Goal: Information Seeking & Learning: Learn about a topic

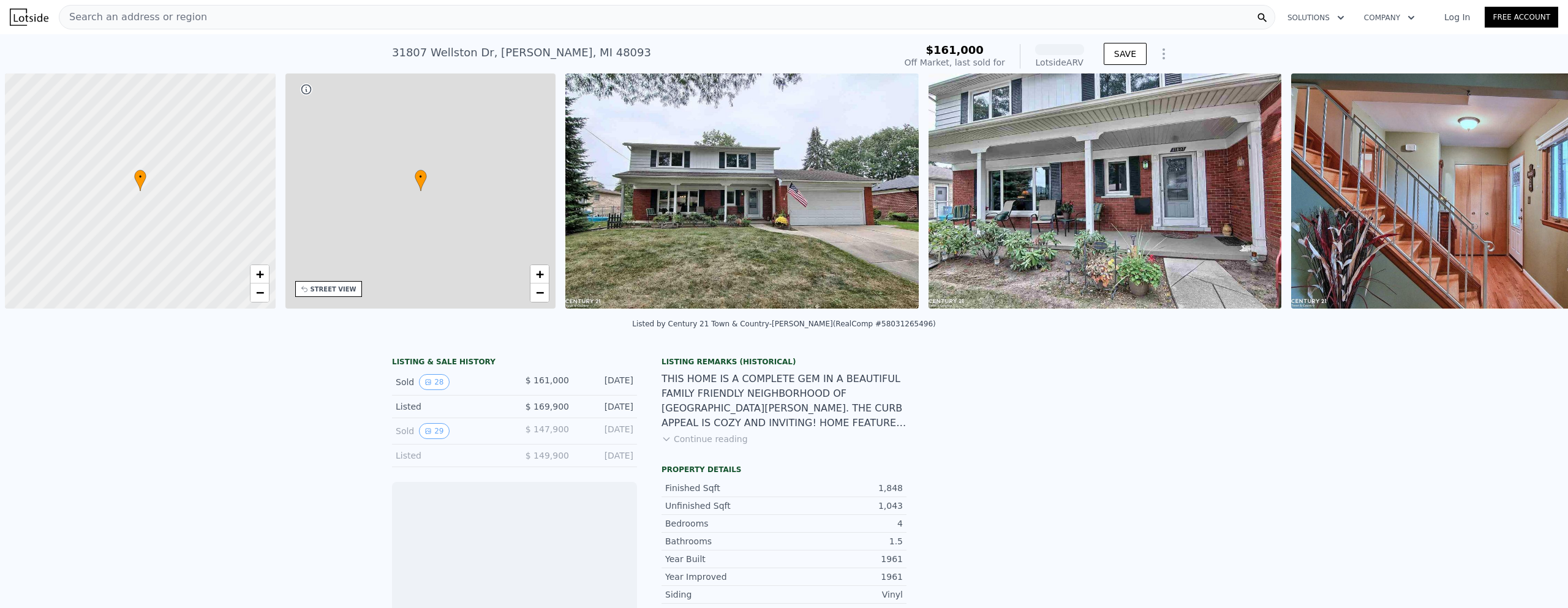
scroll to position [0, 5]
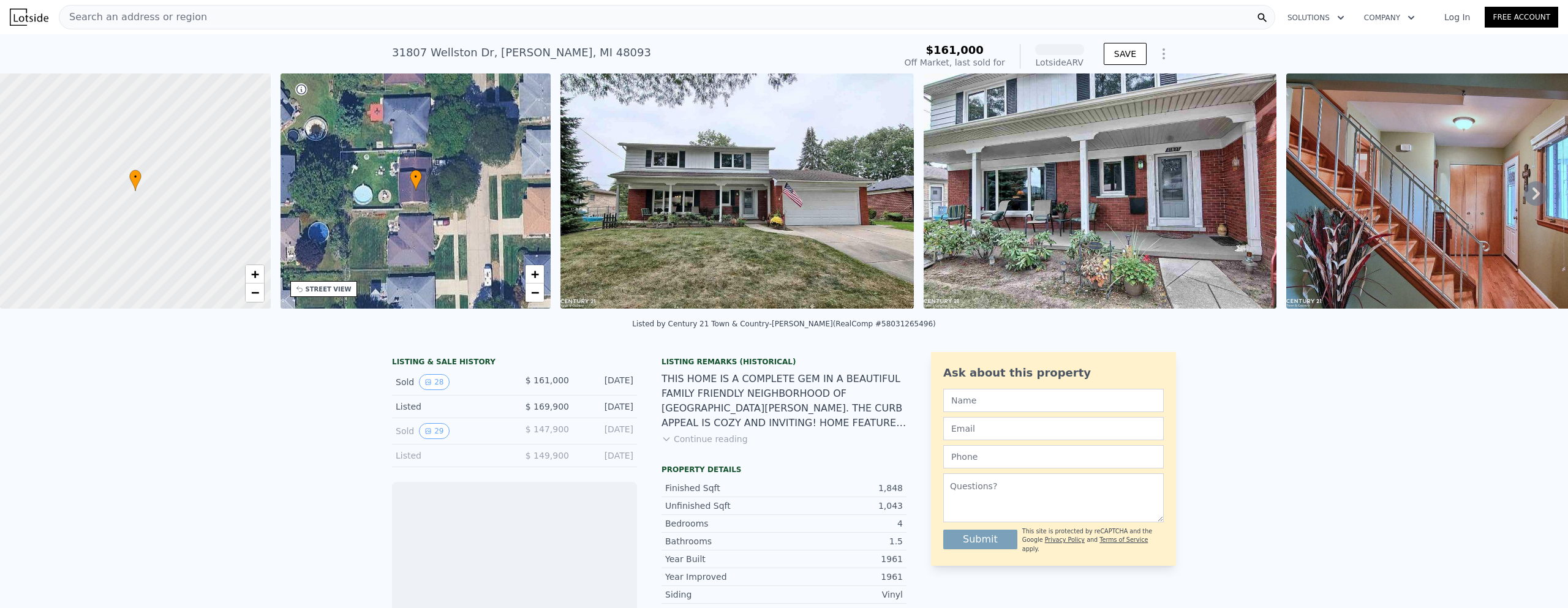
click at [327, 16] on div "Search an address or region" at bounding box center [667, 17] width 1216 height 24
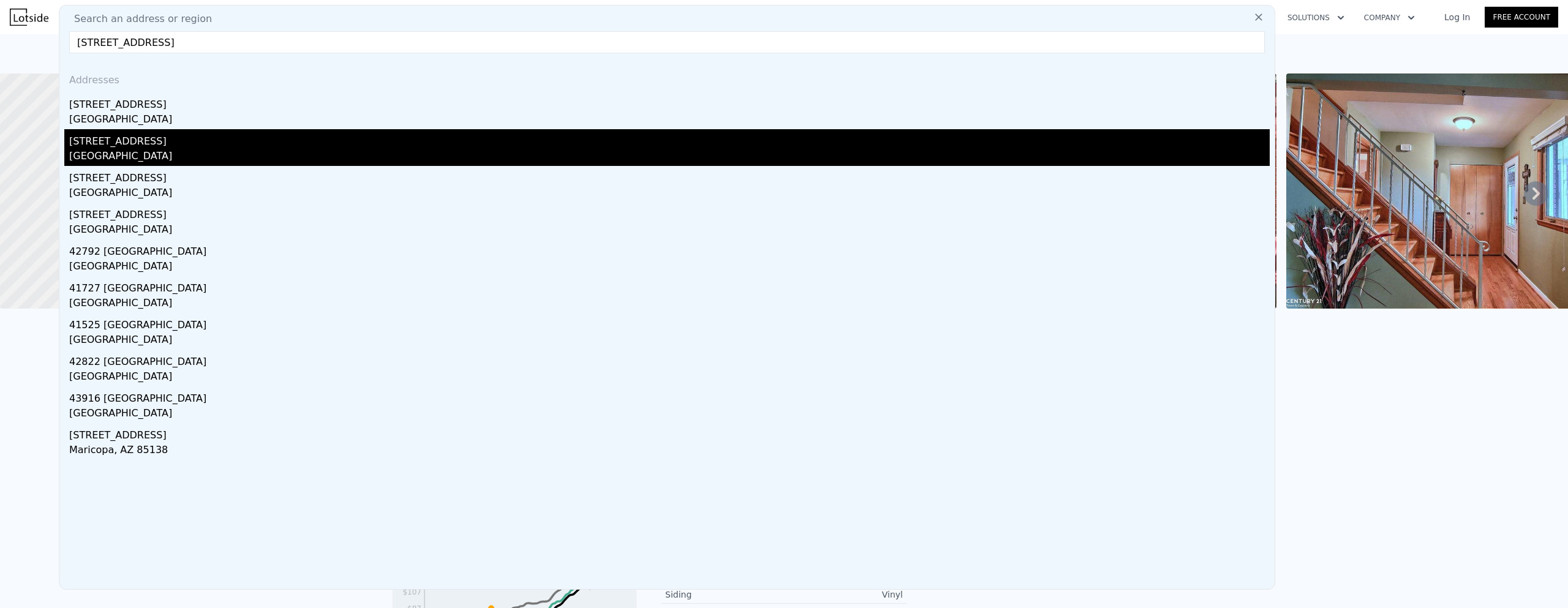
type input "[STREET_ADDRESS]"
click at [199, 146] on div "[STREET_ADDRESS]" at bounding box center [670, 139] width 1201 height 20
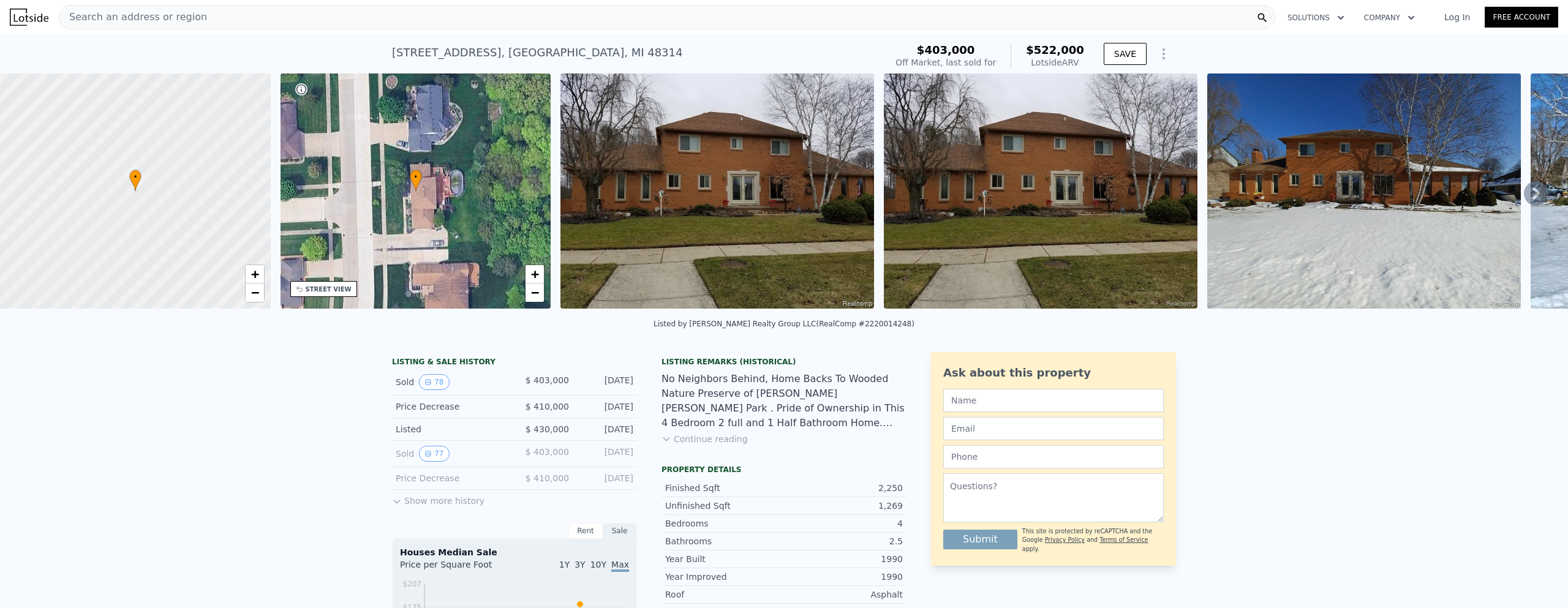
click at [700, 183] on img at bounding box center [717, 191] width 314 height 235
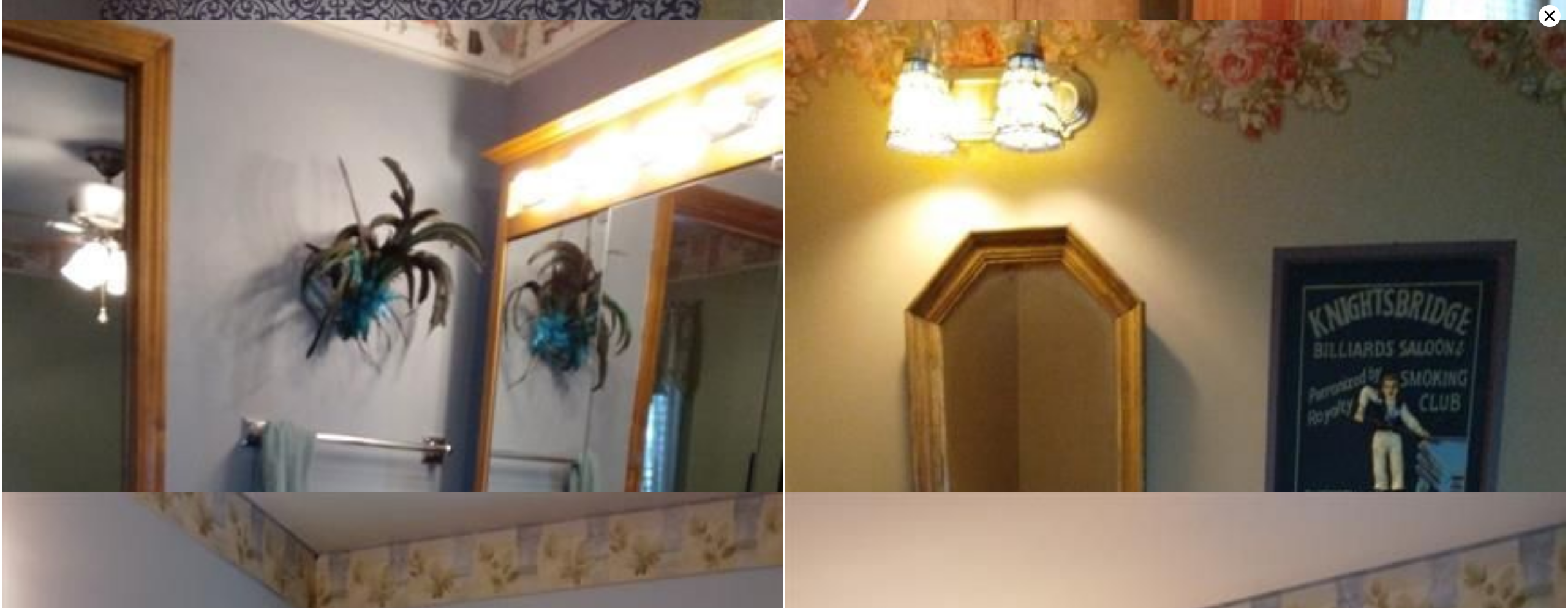
scroll to position [9454, 0]
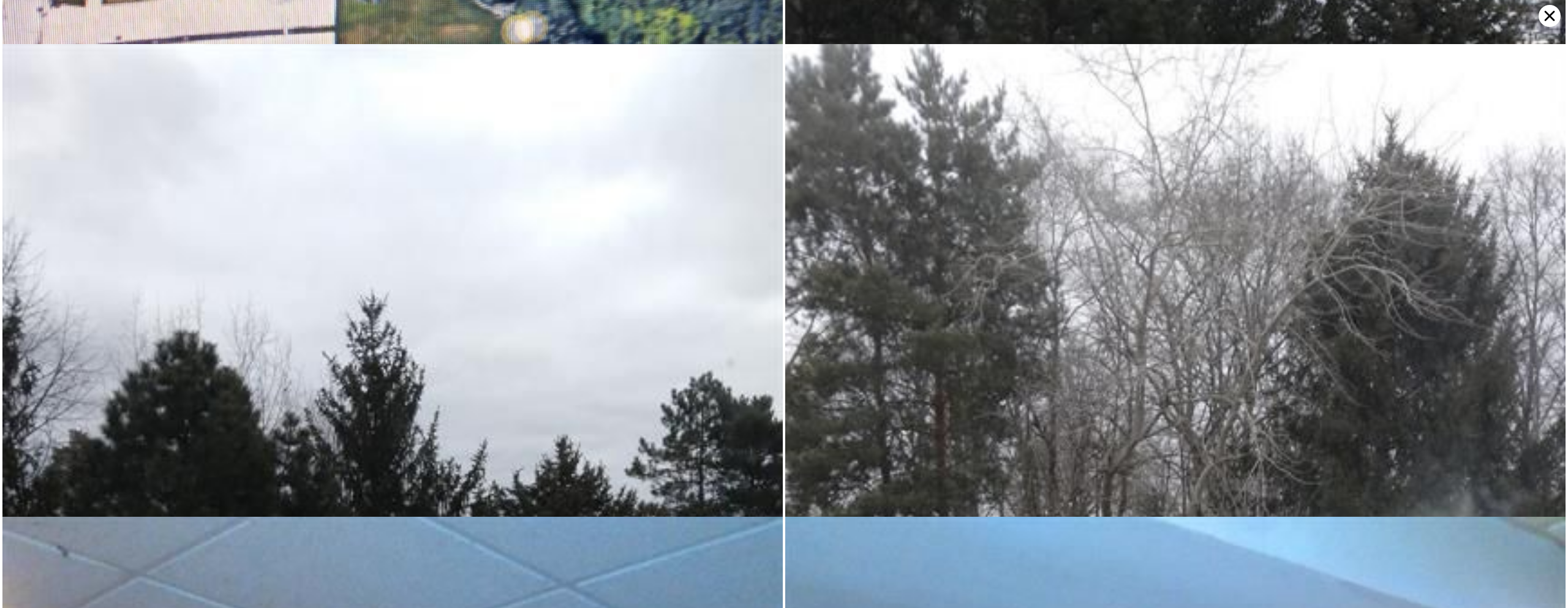
scroll to position [5827, 0]
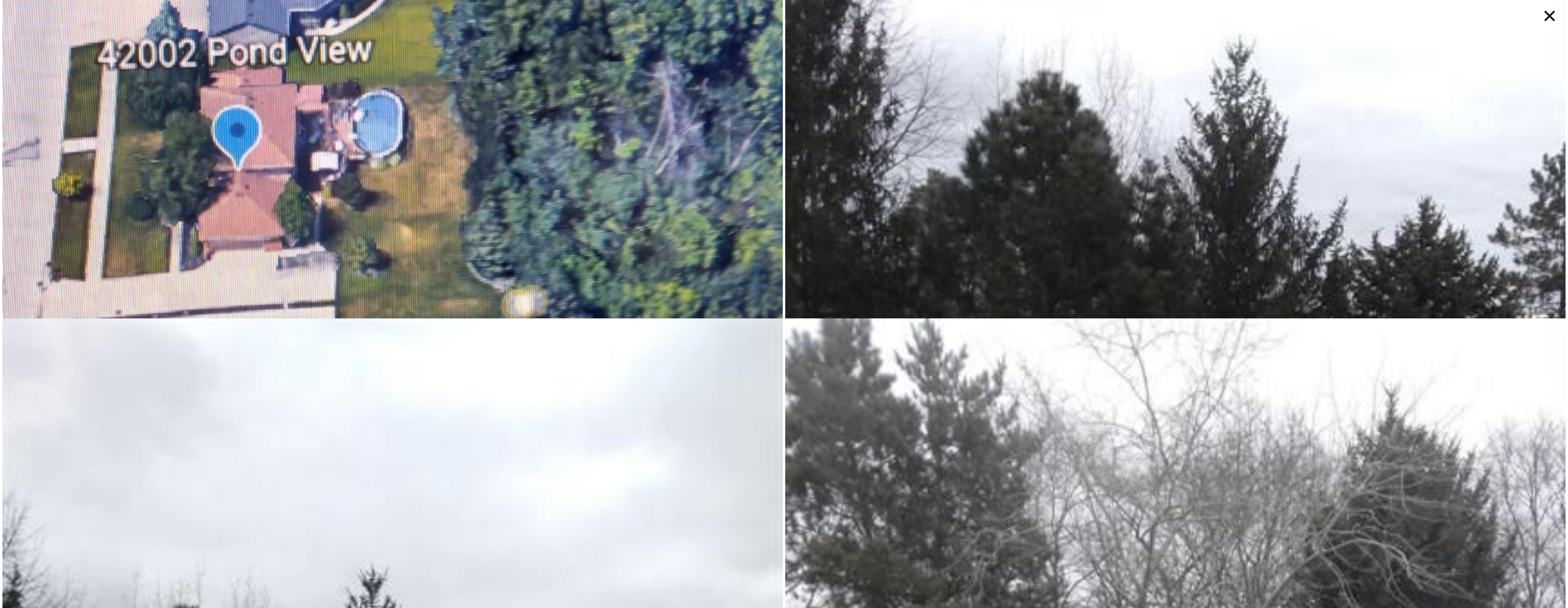
click at [1545, 15] on icon at bounding box center [1549, 16] width 22 height 22
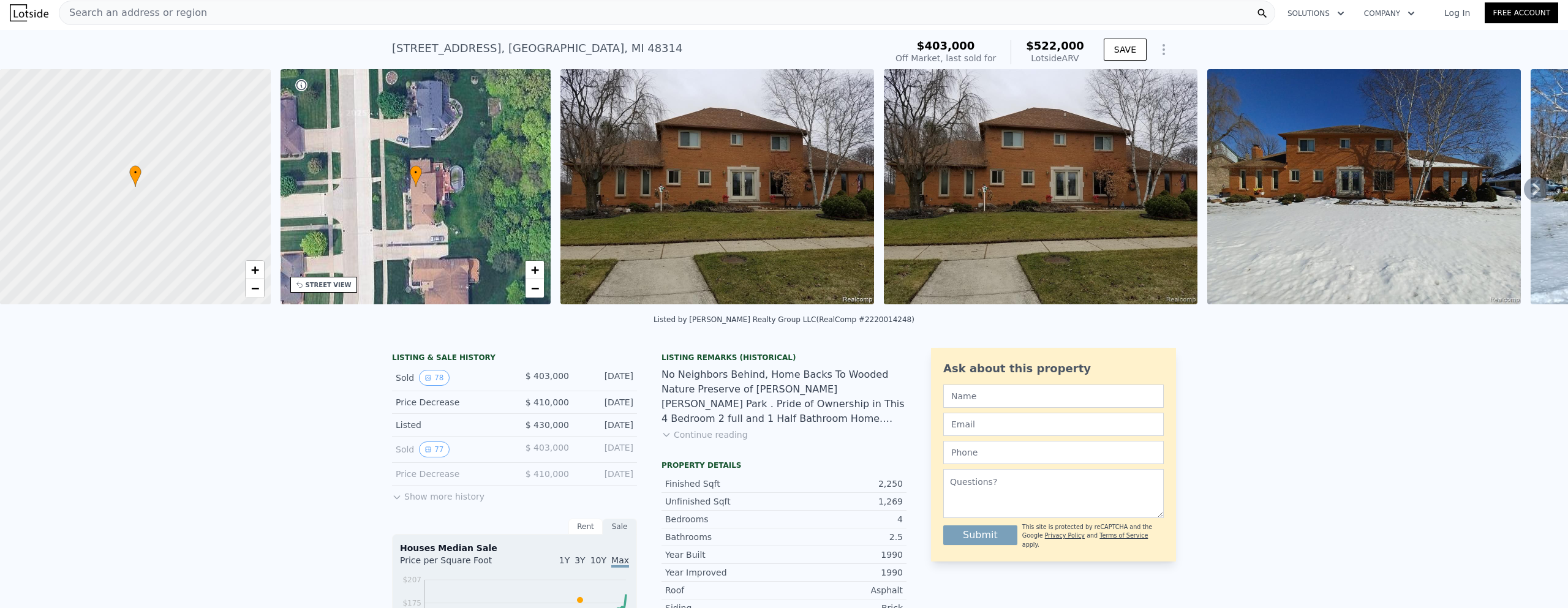
scroll to position [0, 0]
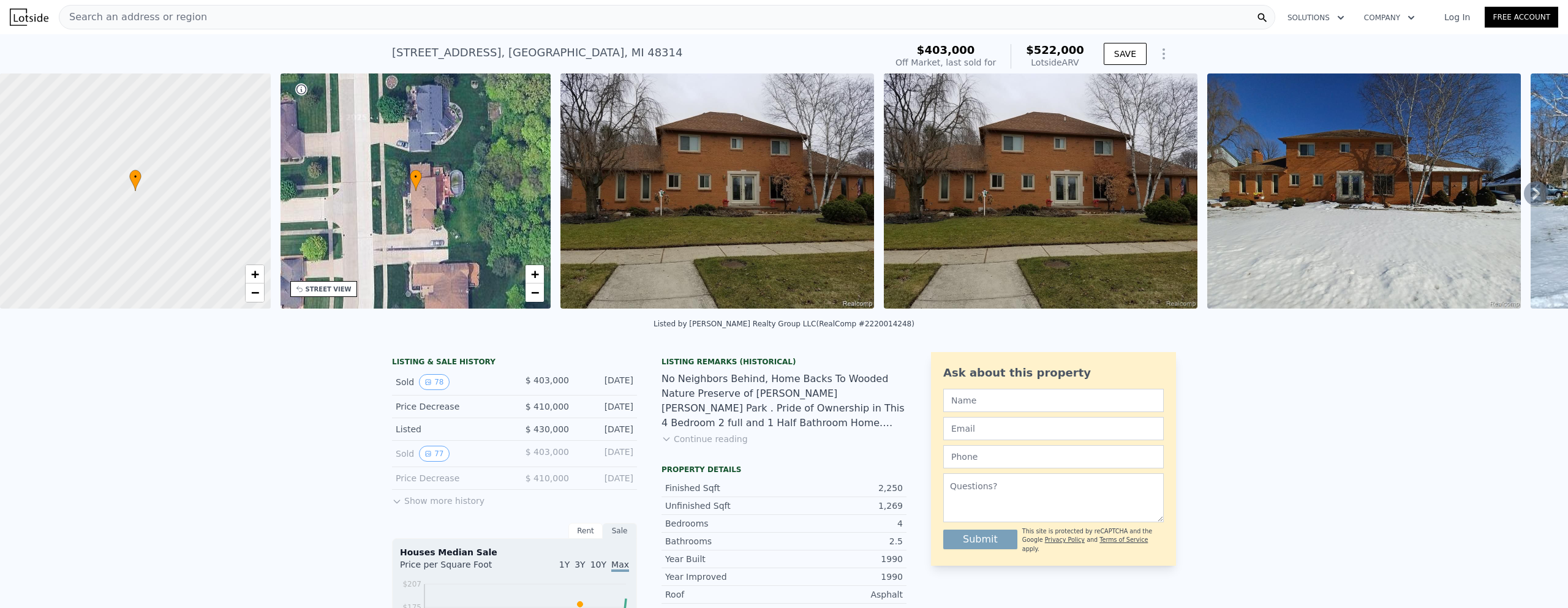
click at [715, 445] on button "Continue reading" at bounding box center [705, 439] width 87 height 12
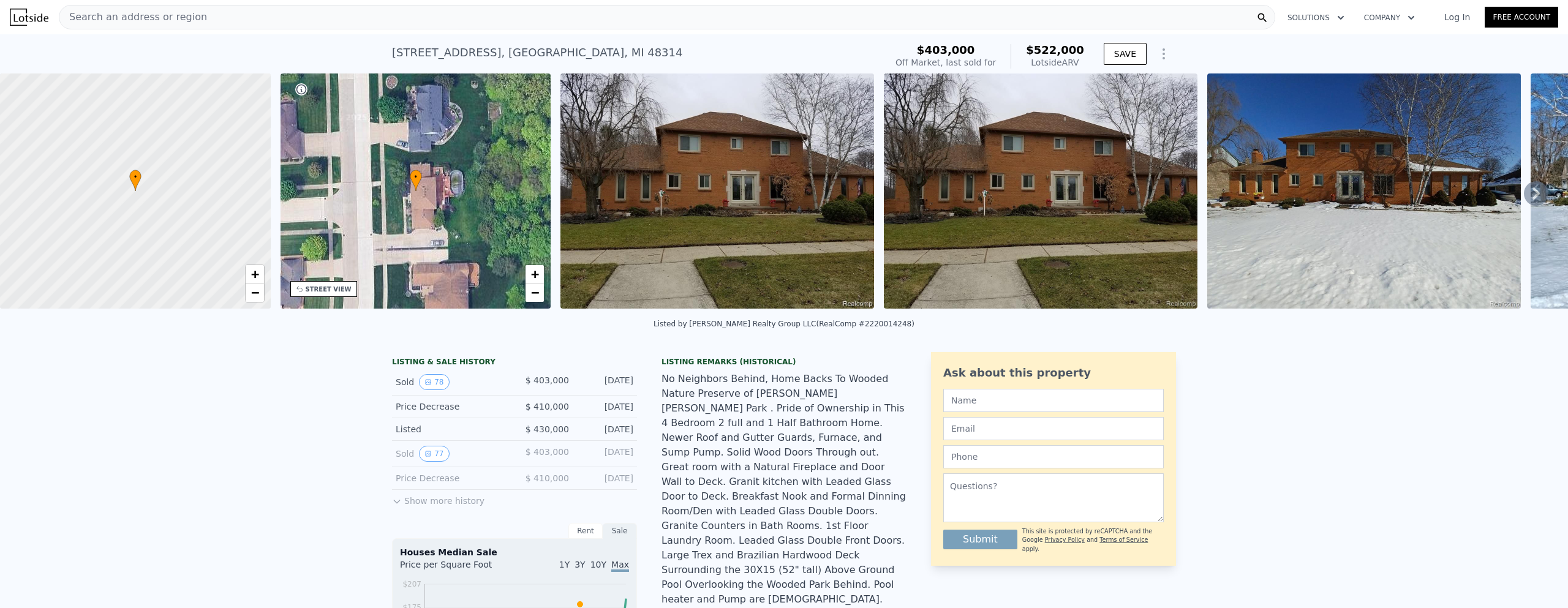
click at [1532, 195] on icon at bounding box center [1536, 193] width 7 height 12
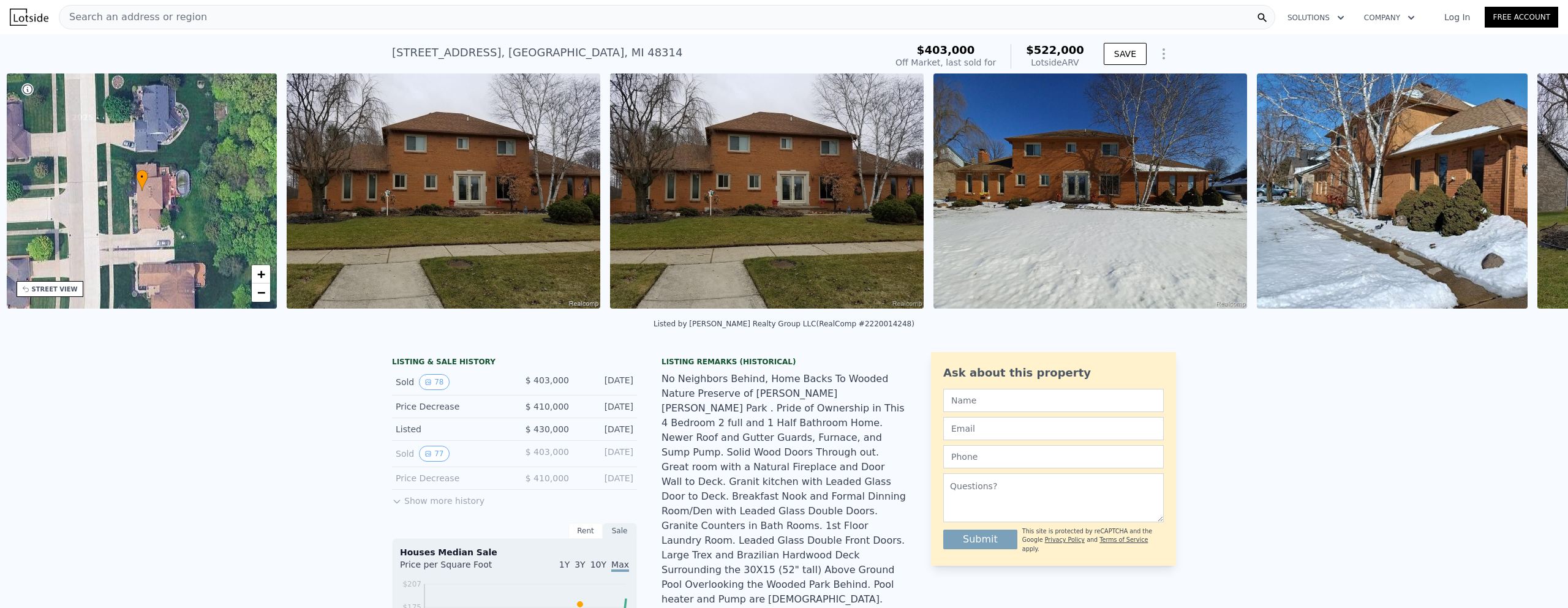
scroll to position [0, 285]
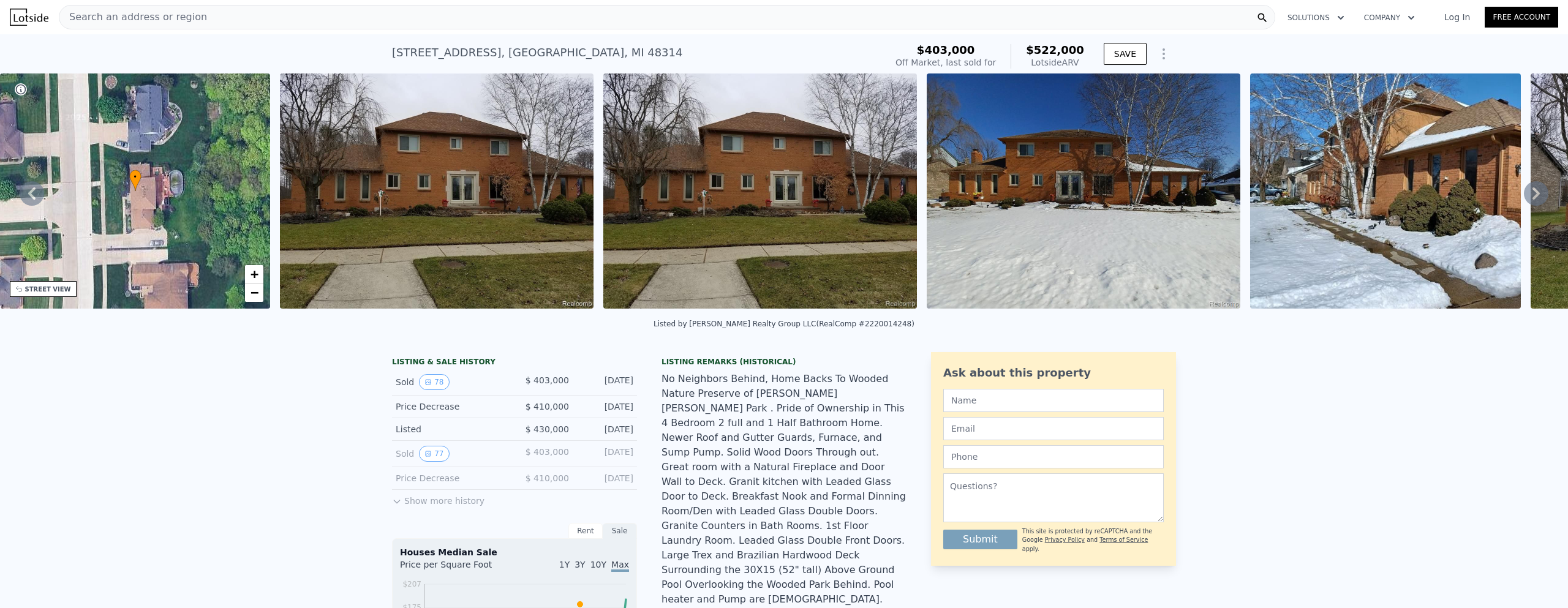
click at [1525, 197] on icon at bounding box center [1536, 193] width 24 height 24
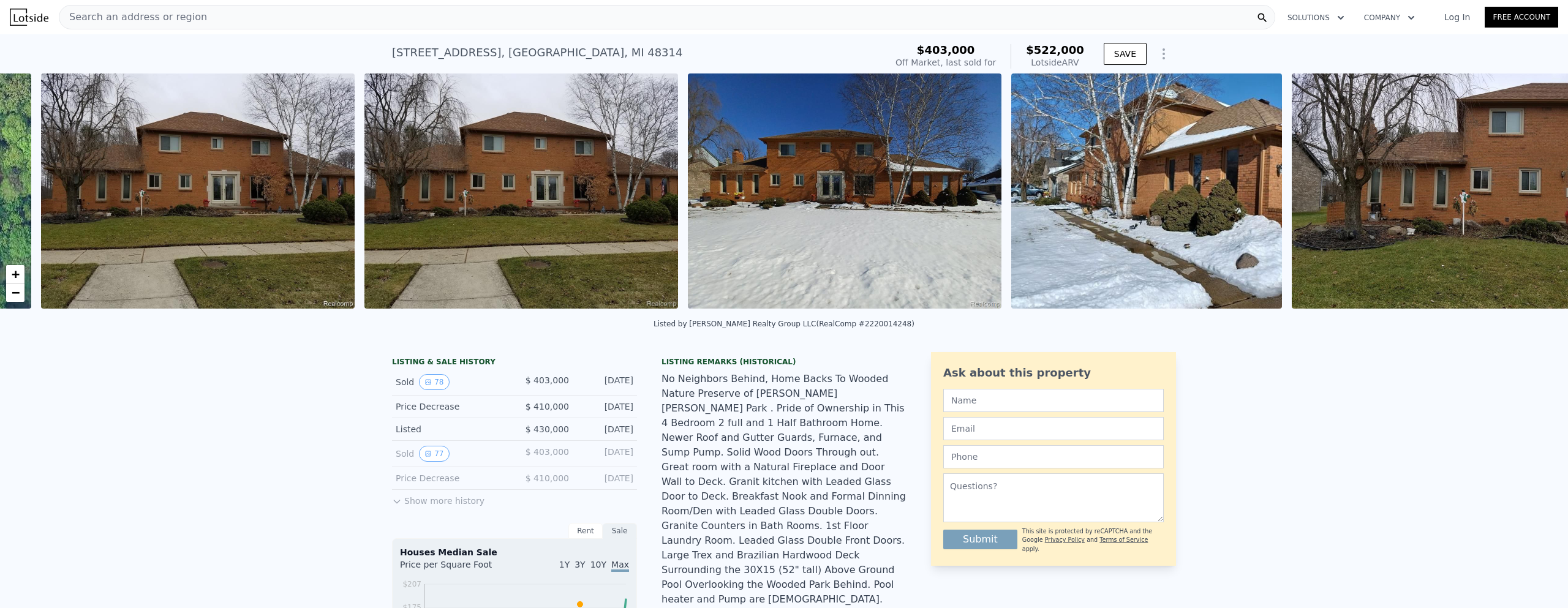
scroll to position [0, 560]
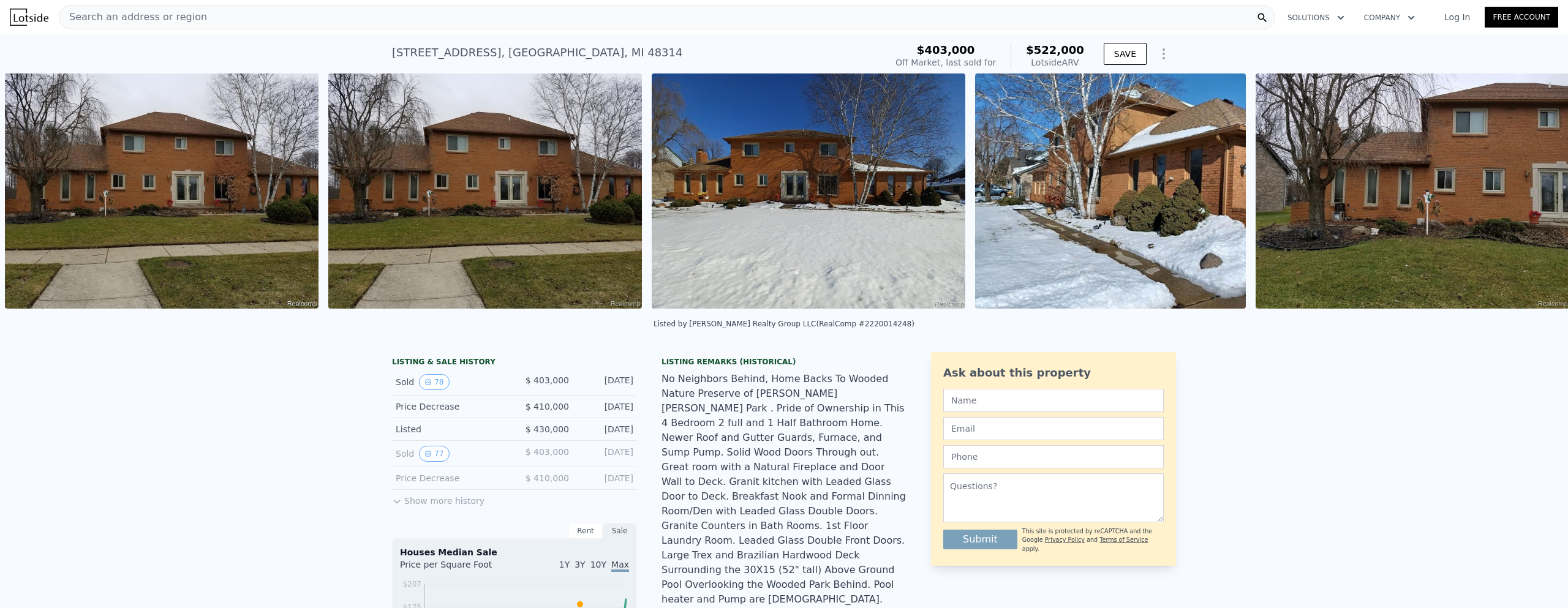
click at [1525, 197] on img at bounding box center [1412, 191] width 314 height 235
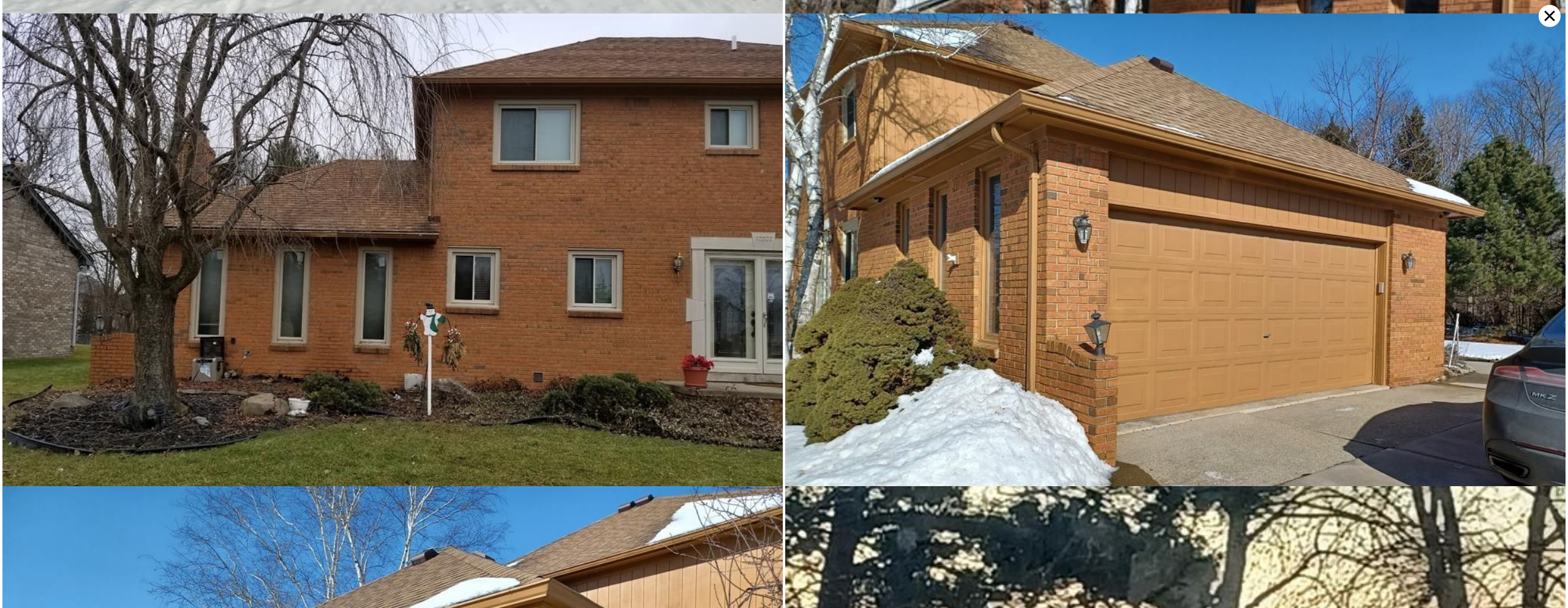
scroll to position [946, 0]
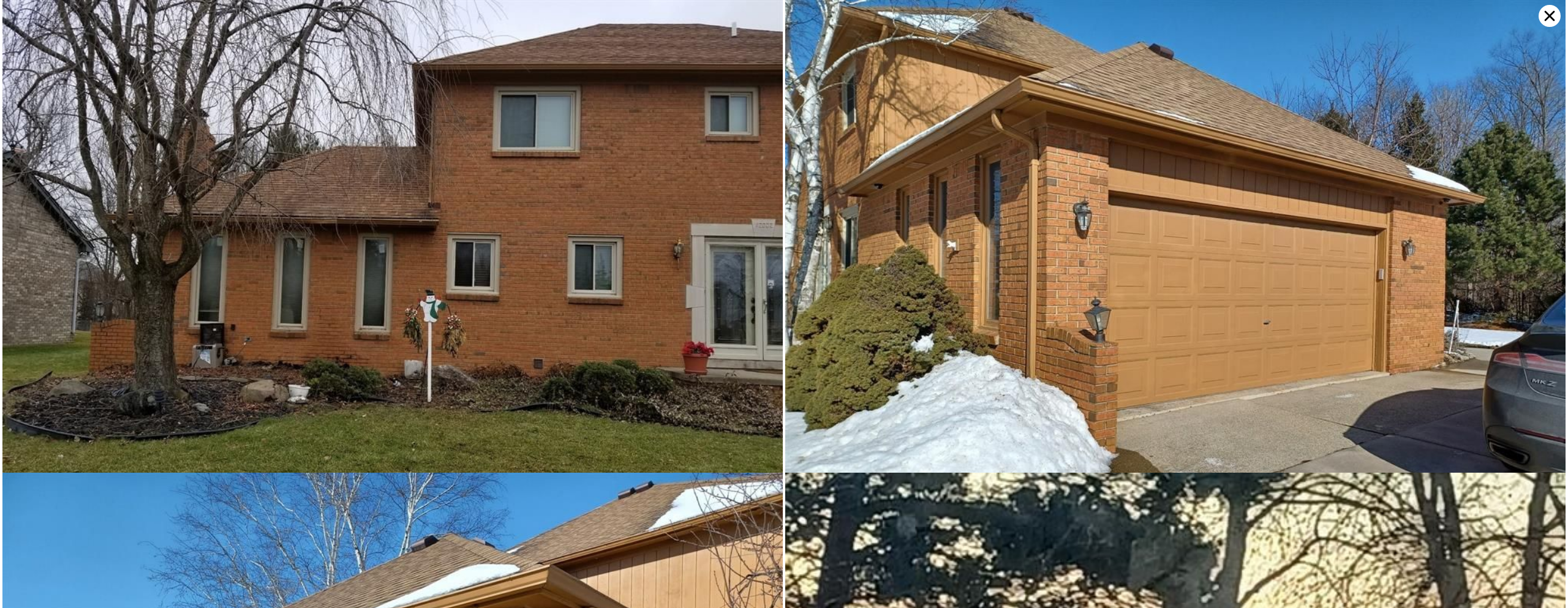
click at [1546, 16] on icon at bounding box center [1549, 16] width 22 height 22
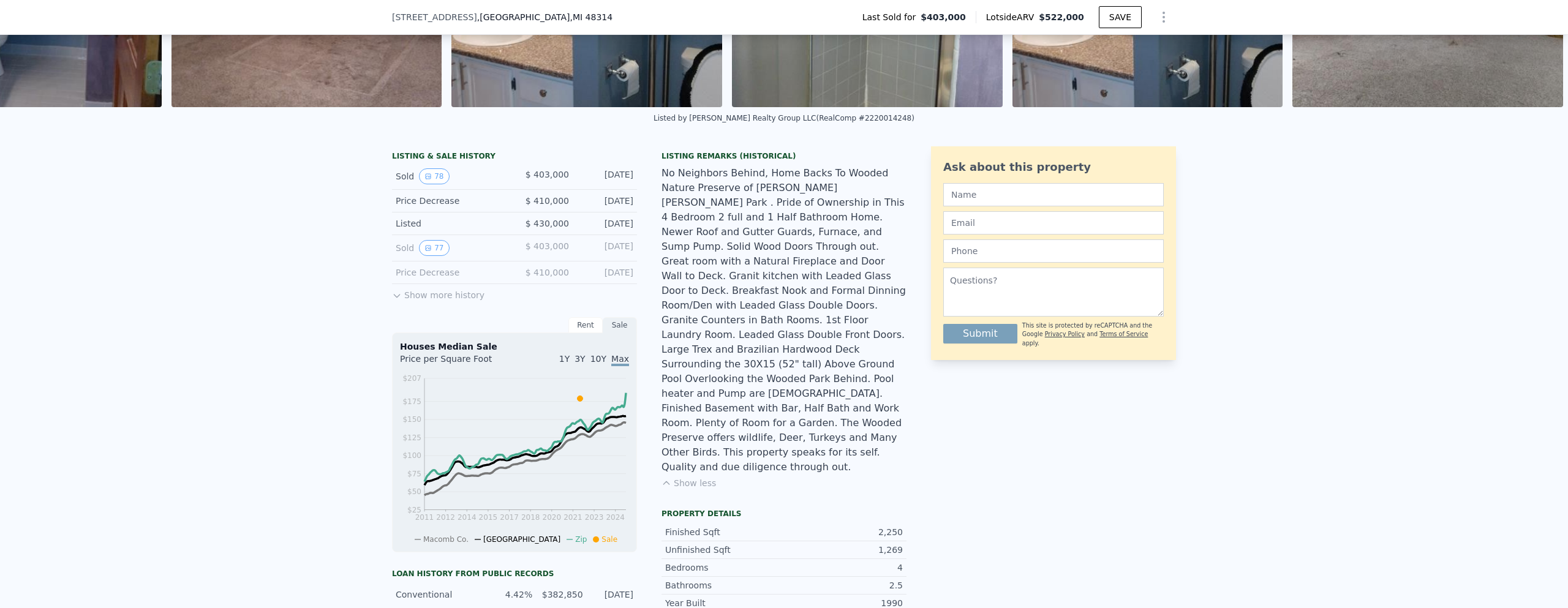
scroll to position [118, 0]
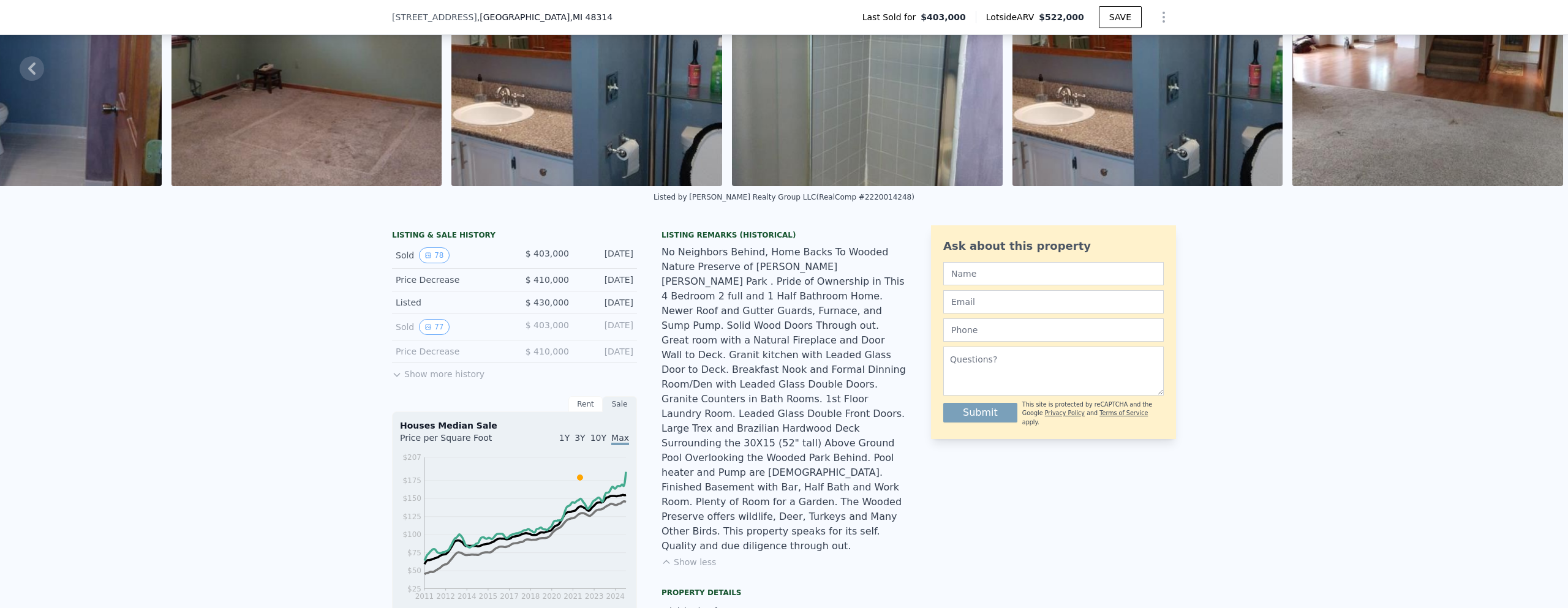
click at [394, 377] on icon at bounding box center [397, 375] width 5 height 3
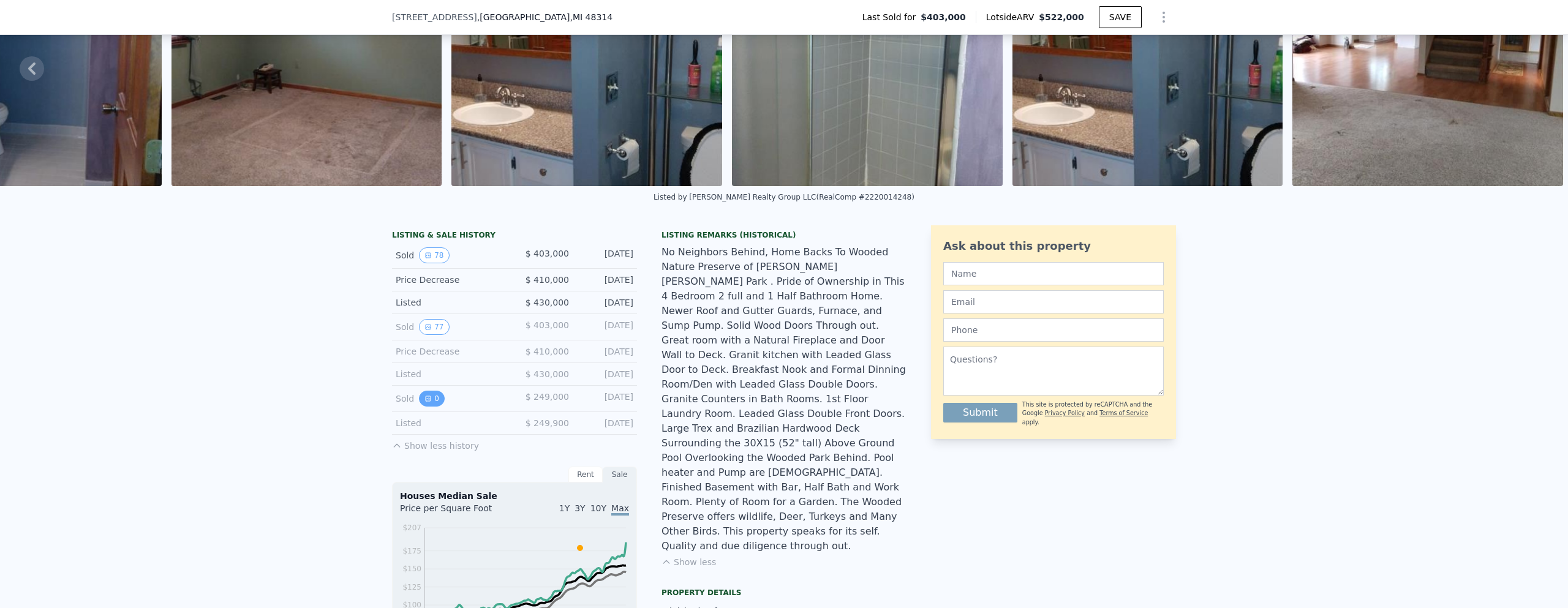
click at [425, 401] on icon "View historical data" at bounding box center [428, 398] width 5 height 5
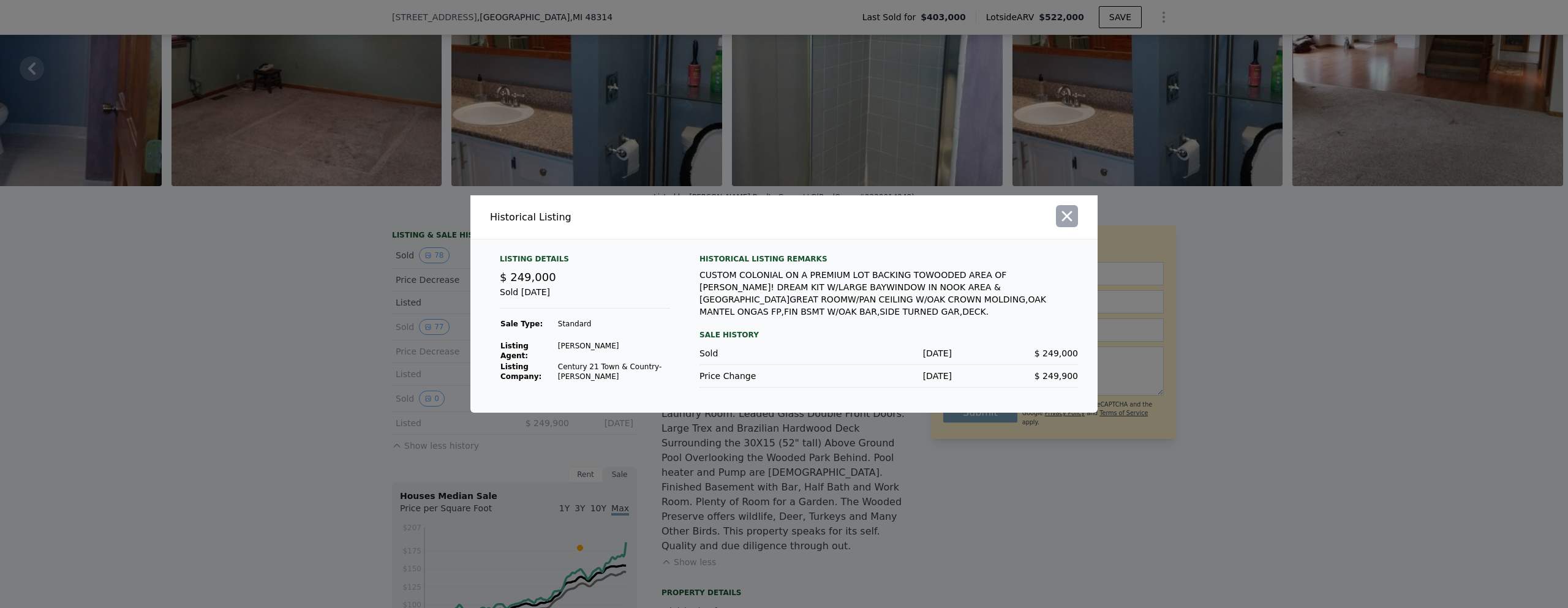
click at [1066, 222] on icon "button" at bounding box center [1067, 217] width 10 height 10
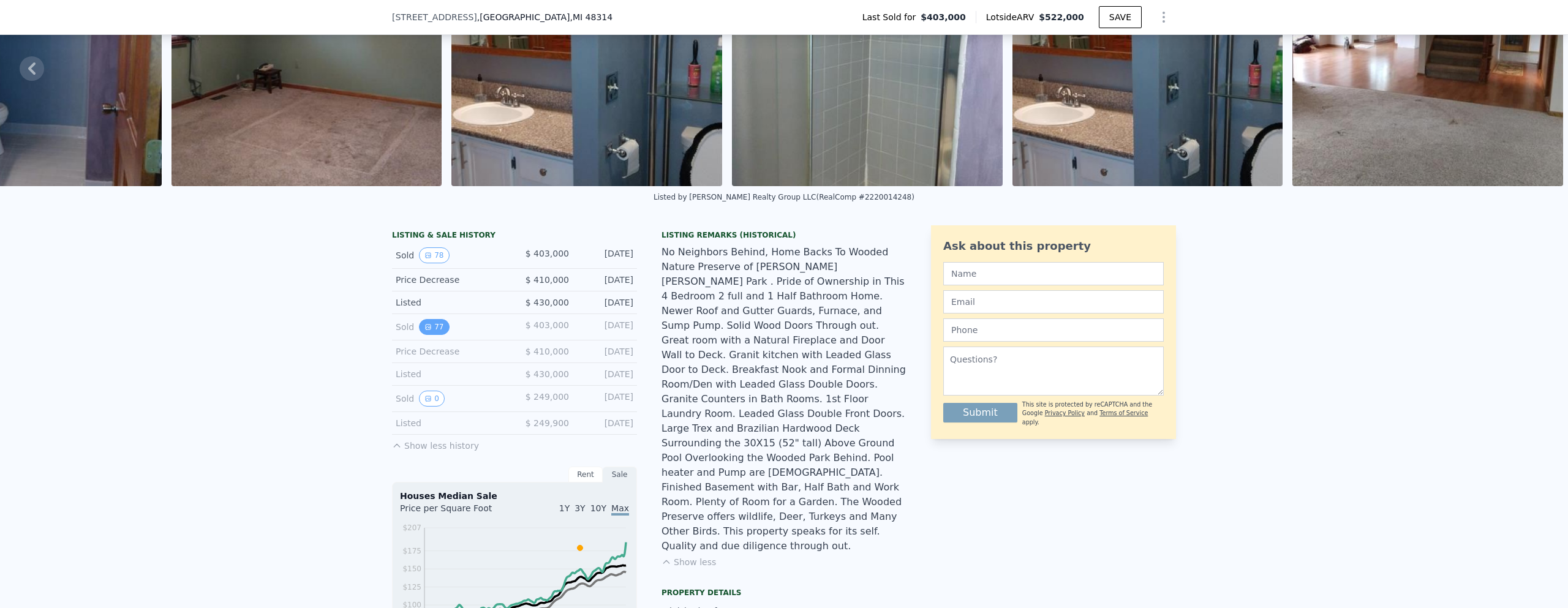
click at [430, 335] on button "77" at bounding box center [434, 327] width 30 height 16
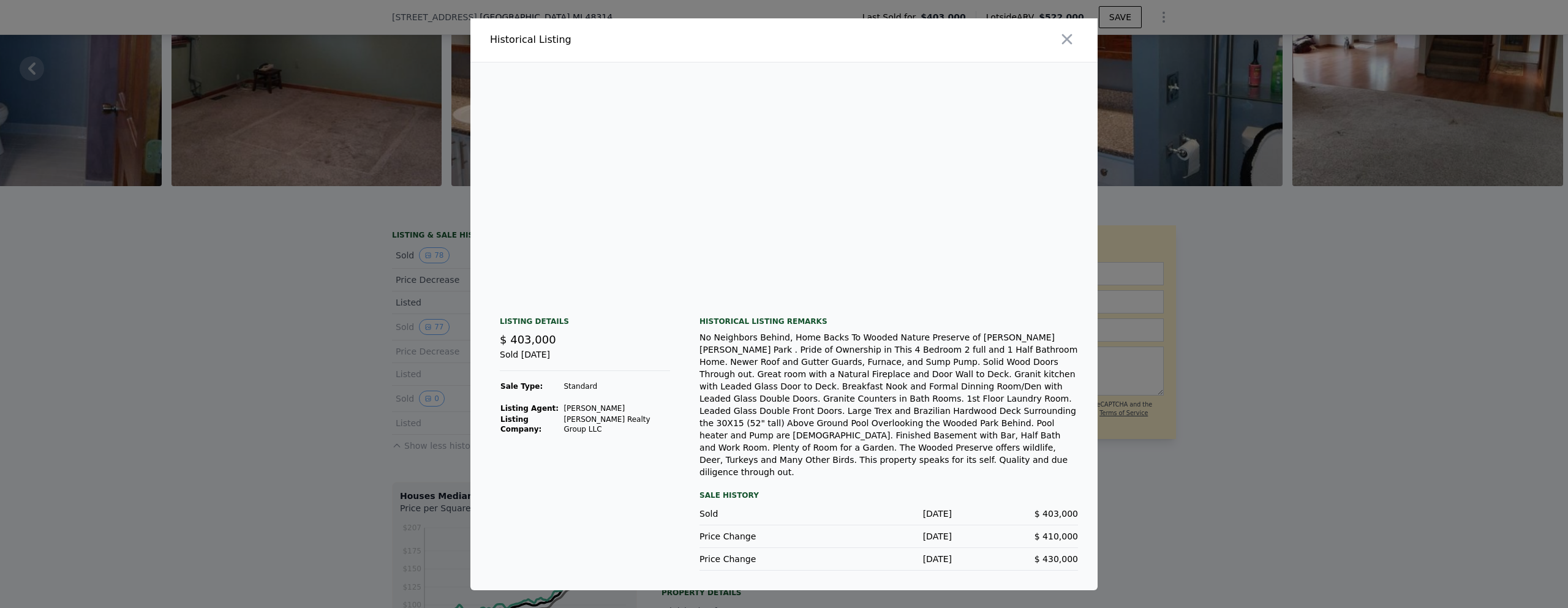
scroll to position [0, 16629]
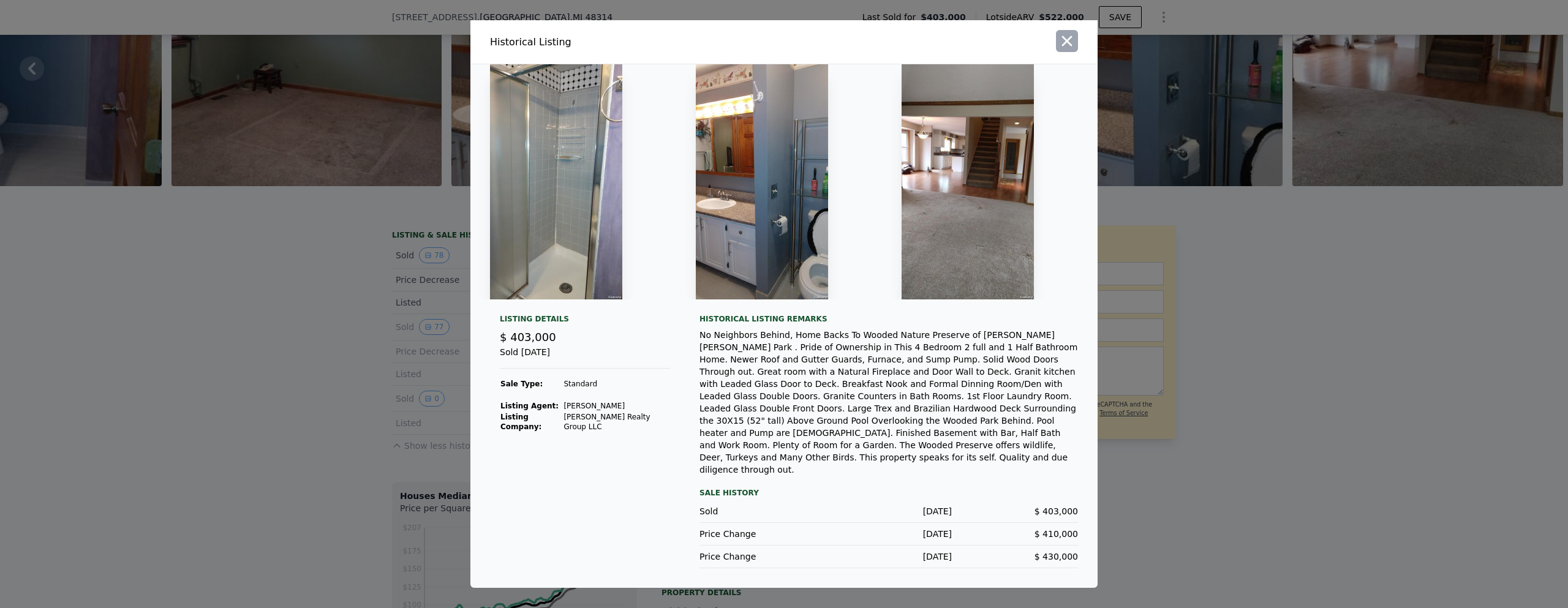
click at [1072, 49] on icon "button" at bounding box center [1067, 41] width 17 height 17
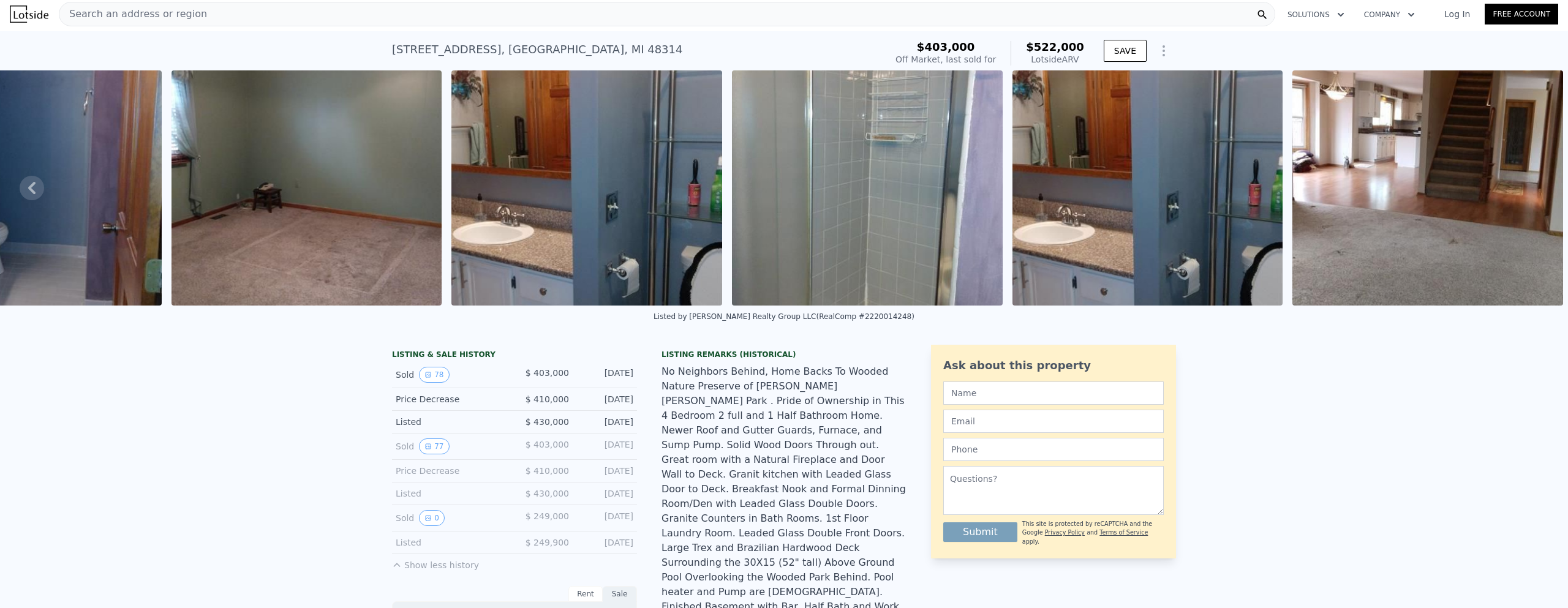
scroll to position [0, 0]
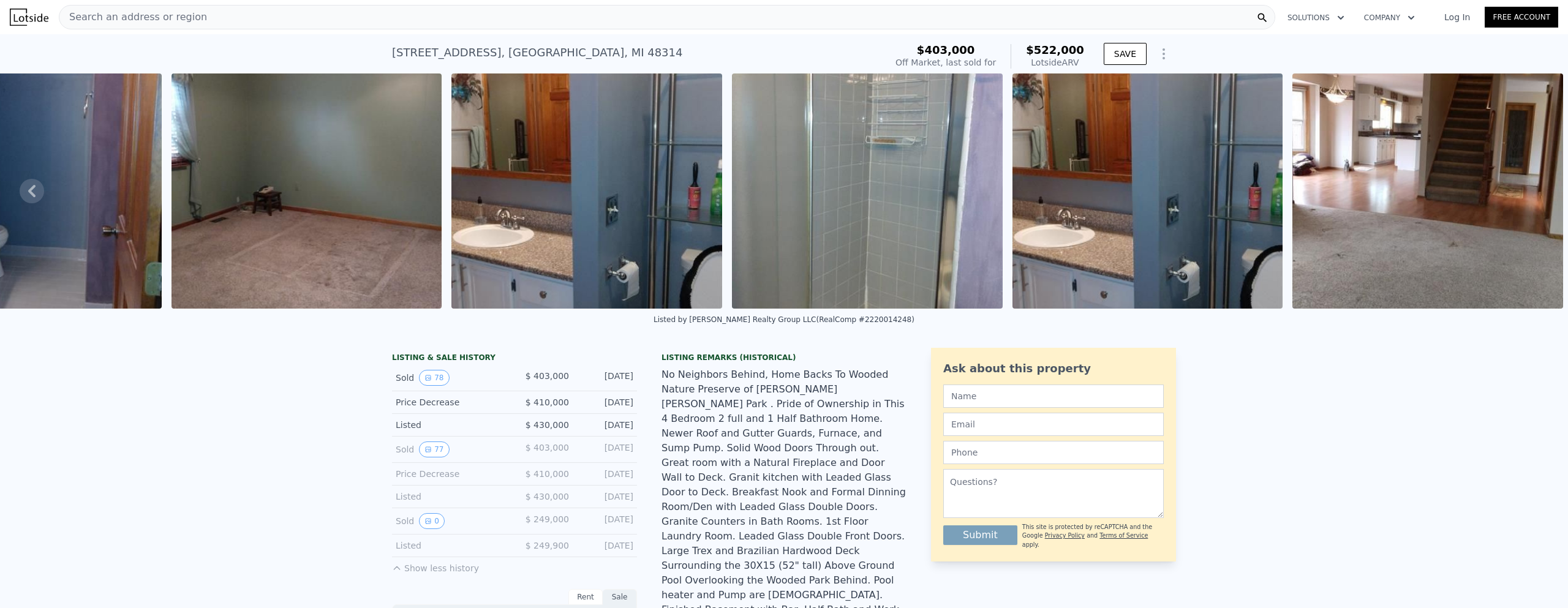
click at [210, 19] on div "Search an address or region" at bounding box center [667, 17] width 1216 height 24
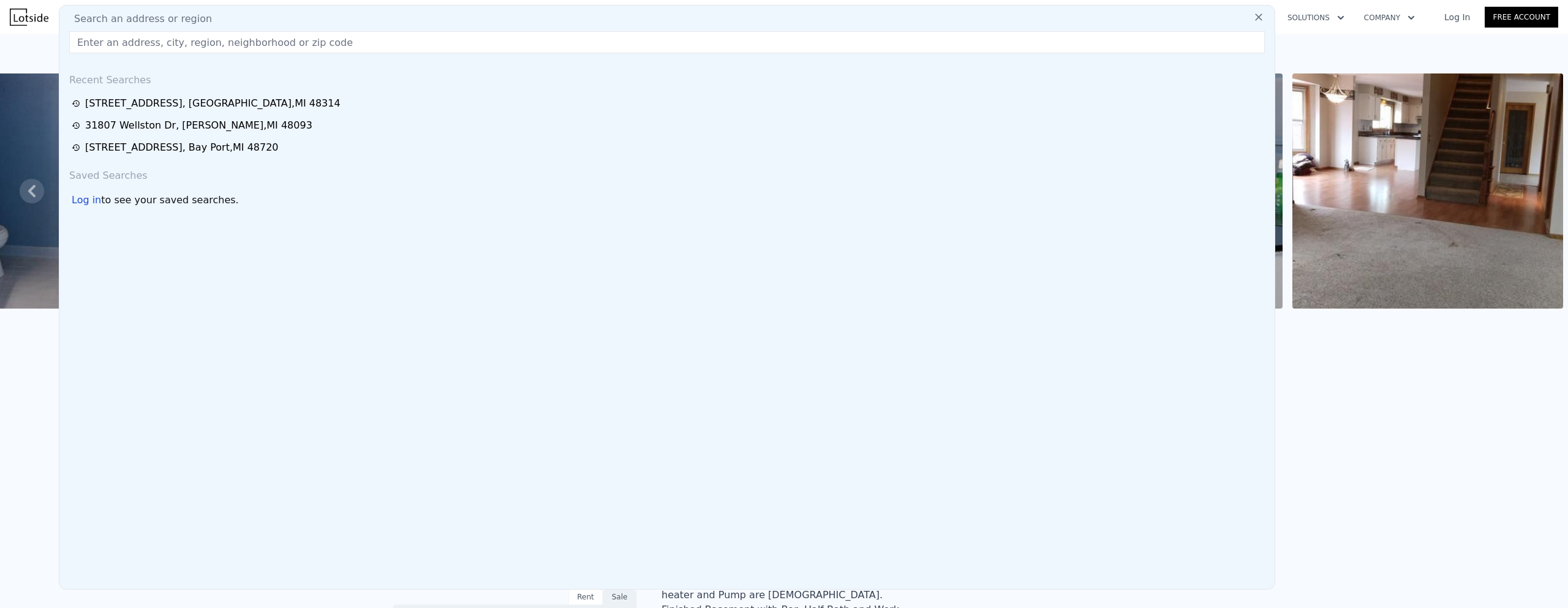
click at [210, 19] on div "Search an address or region" at bounding box center [666, 18] width 1205 height 15
click at [211, 36] on input "text" at bounding box center [667, 42] width 1195 height 22
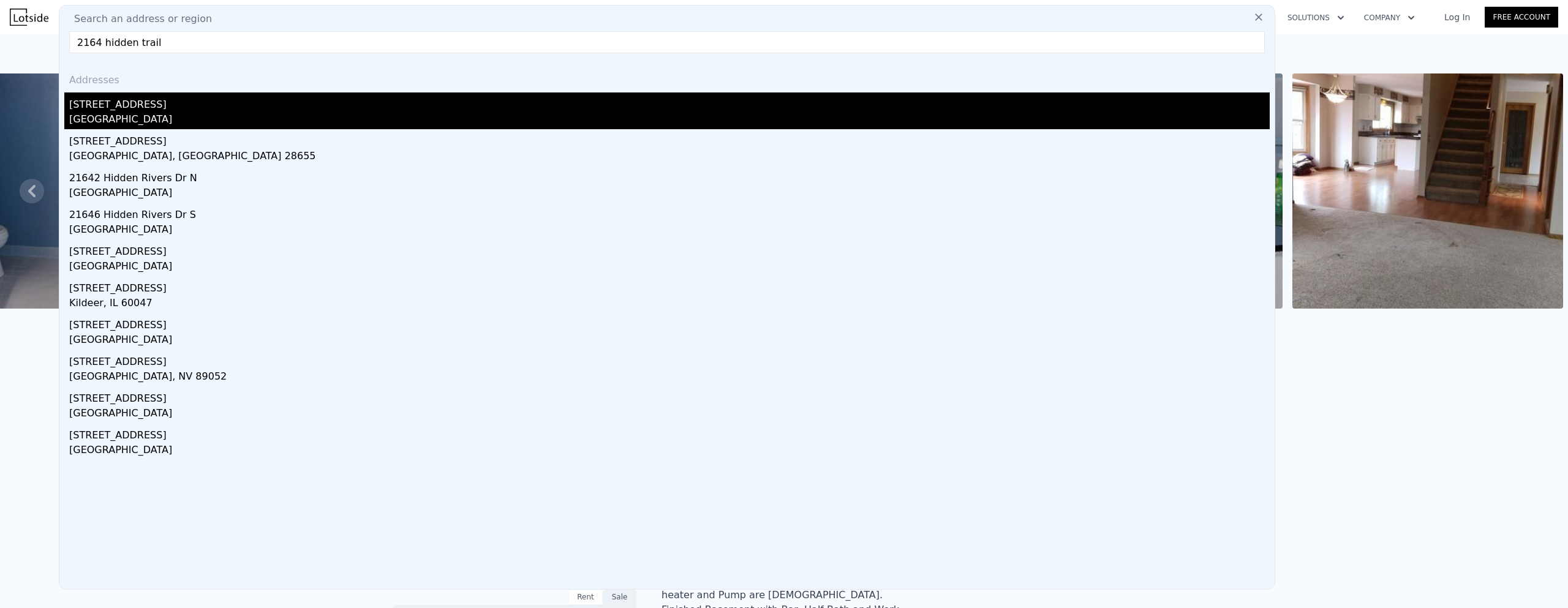
type input "2164 hidden trail"
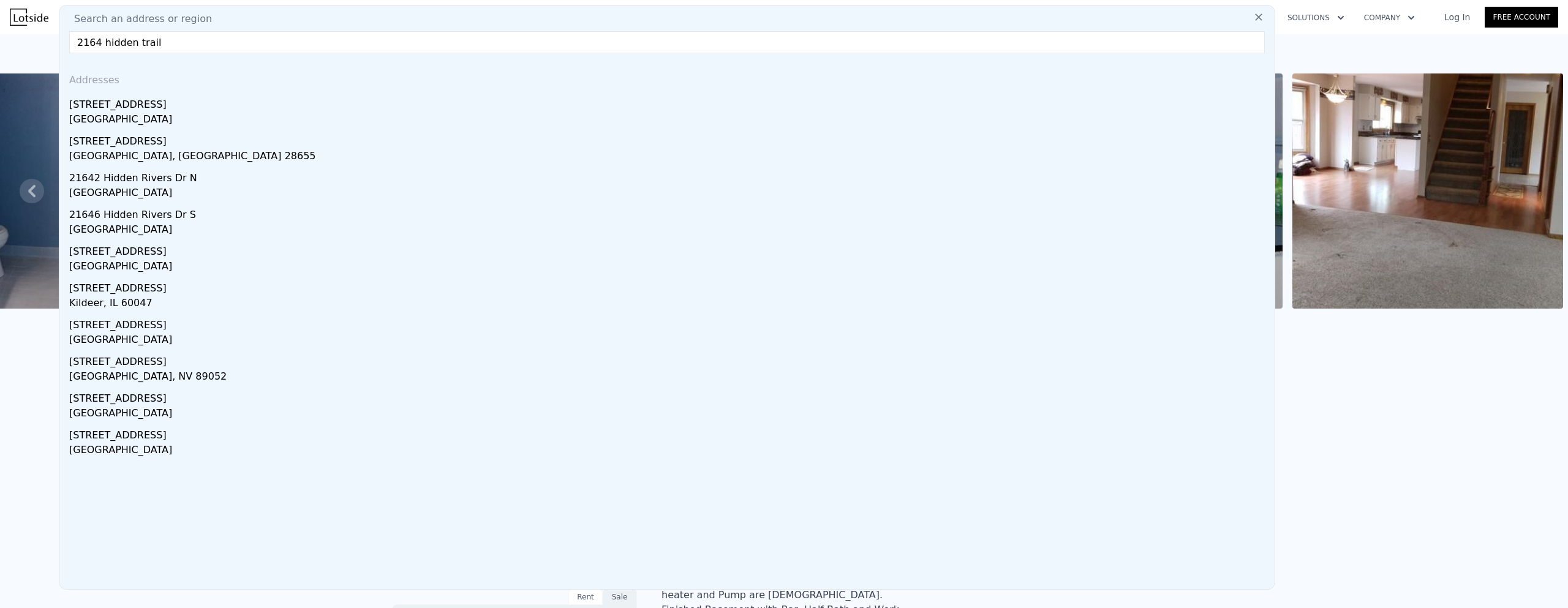
drag, startPoint x: 185, startPoint y: 106, endPoint x: 202, endPoint y: 87, distance: 25.5
click at [185, 106] on div "[STREET_ADDRESS]" at bounding box center [670, 102] width 1201 height 20
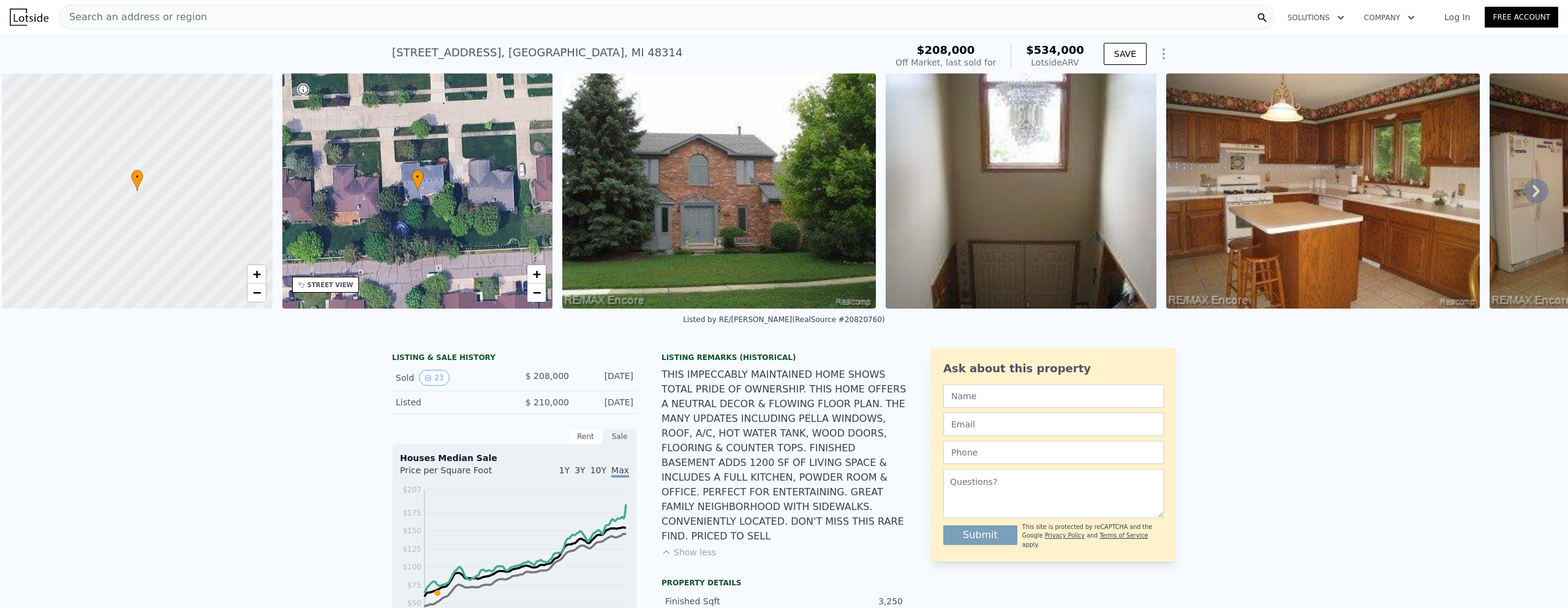
scroll to position [0, 5]
